Goal: Information Seeking & Learning: Check status

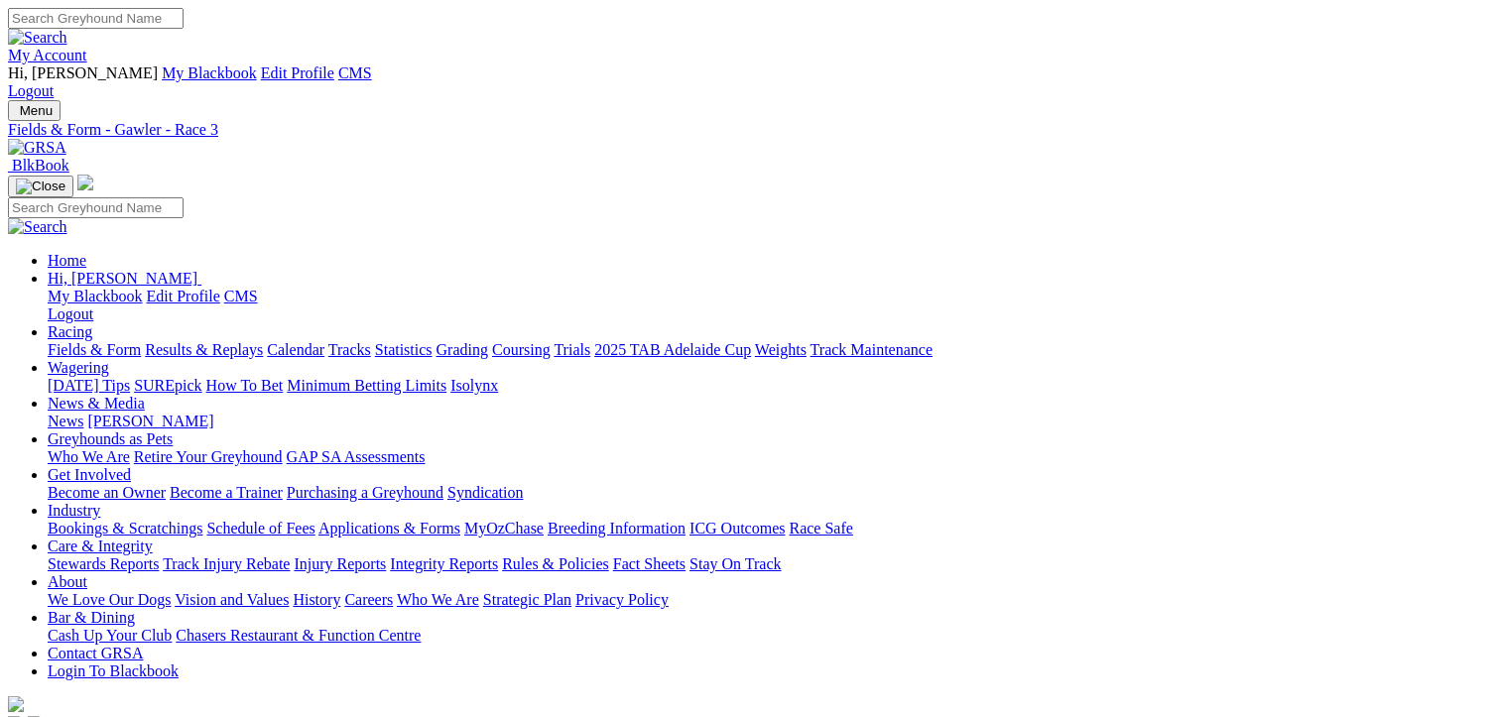
scroll to position [333, 0]
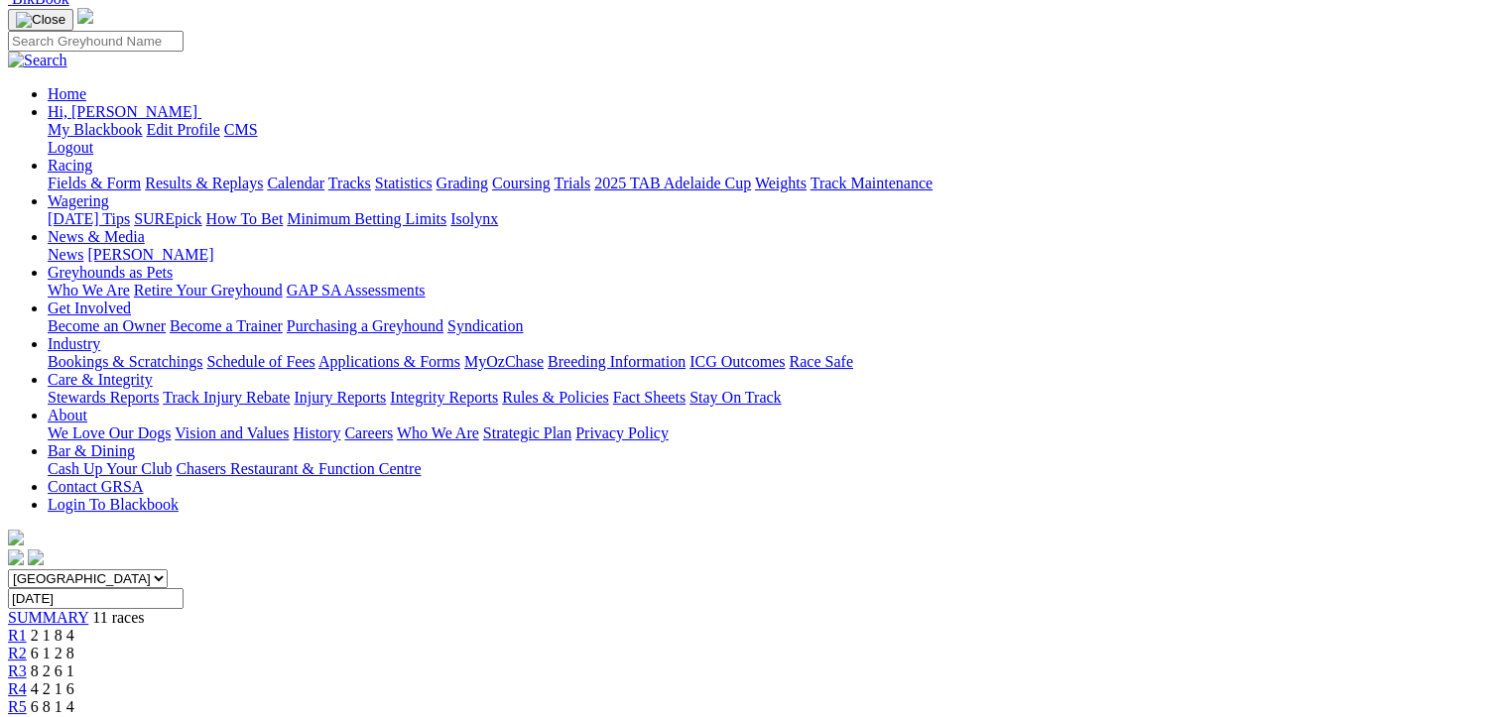
scroll to position [554, 0]
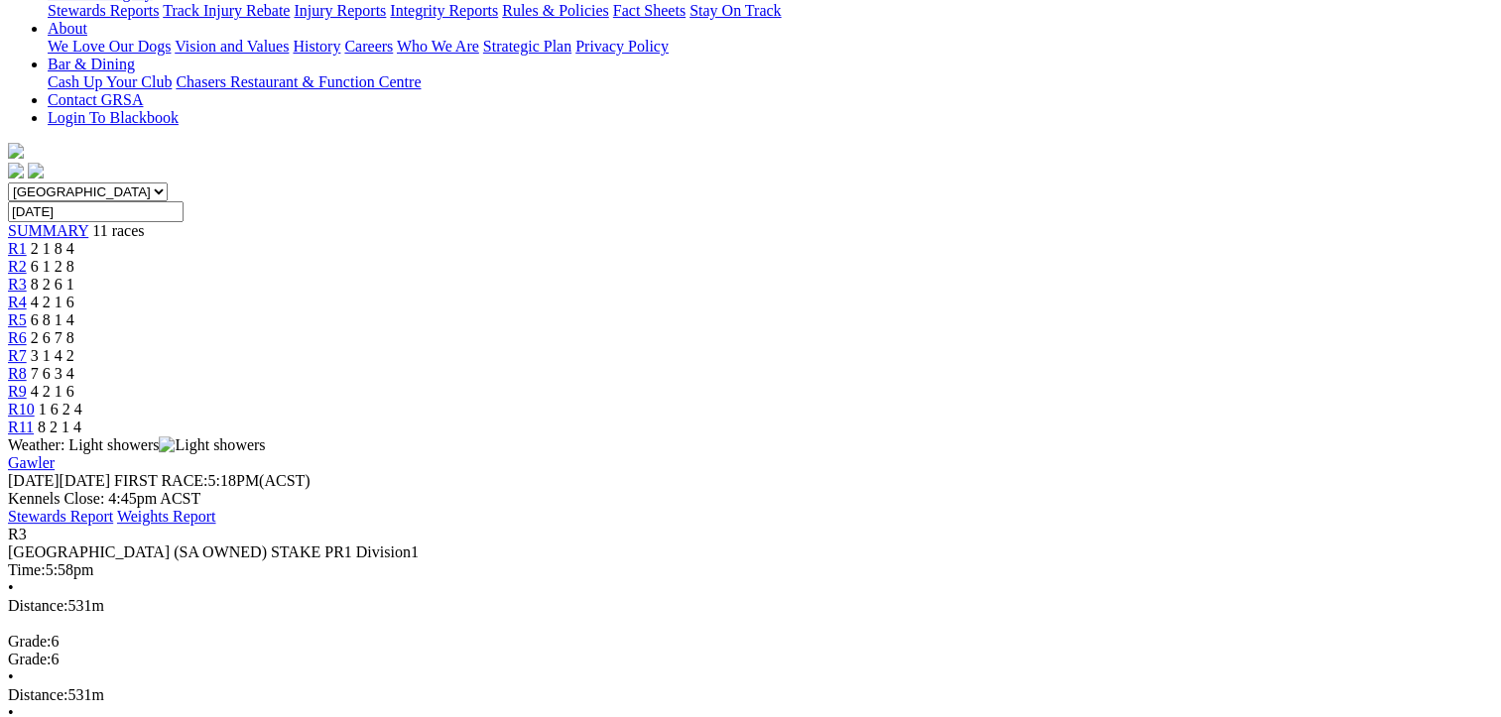
drag, startPoint x: 1458, startPoint y: 335, endPoint x: 1515, endPoint y: 285, distance: 76.6
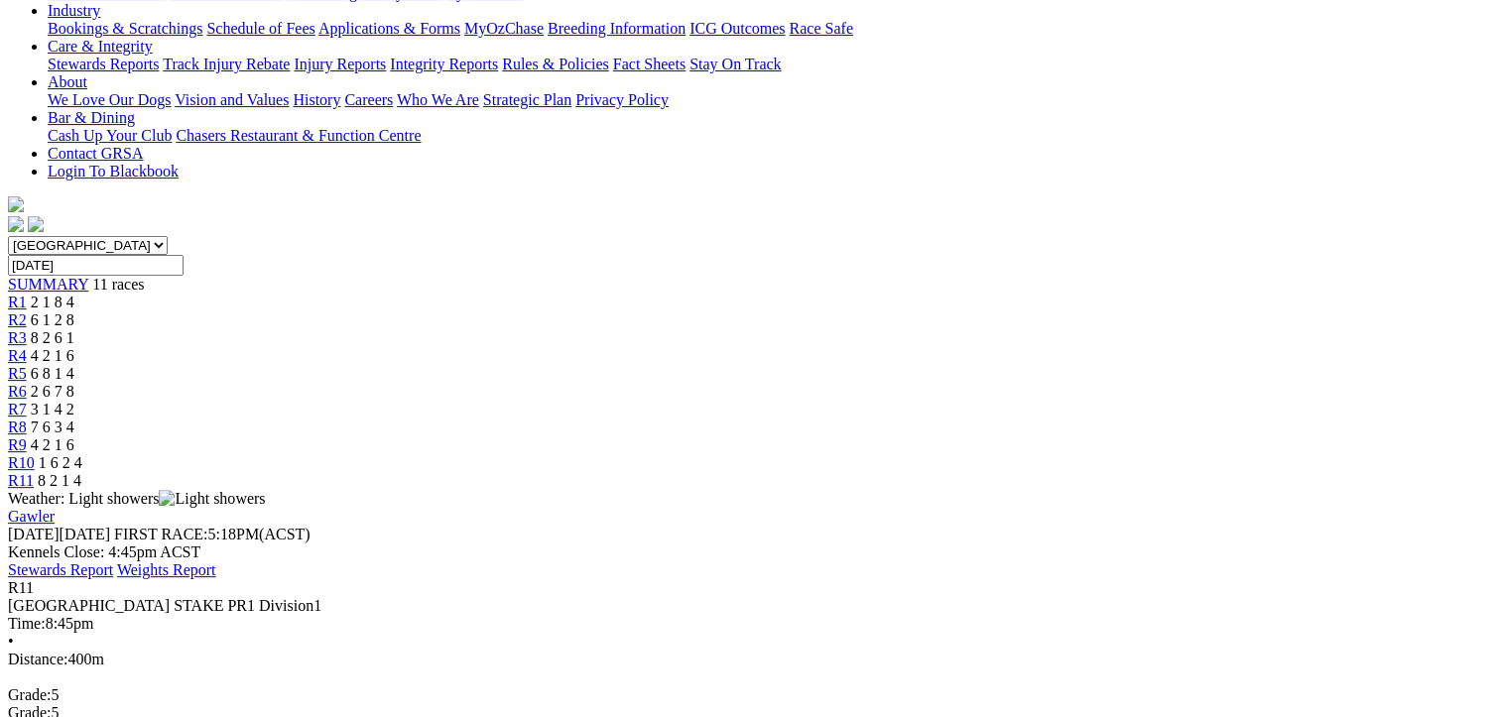
scroll to position [556, 0]
